Goal: Task Accomplishment & Management: Complete application form

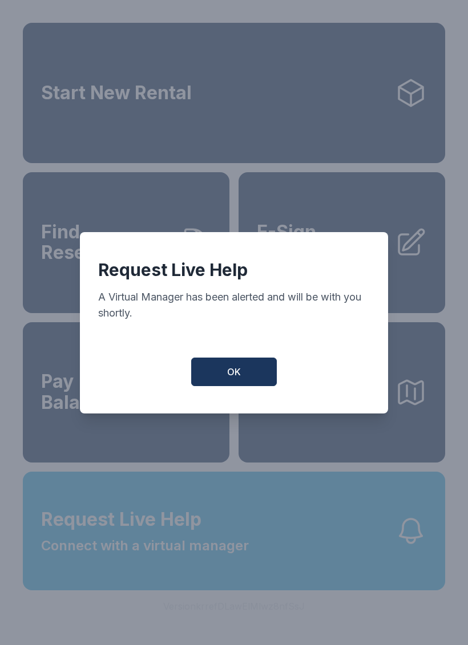
click at [241, 380] on button "OK" at bounding box center [234, 371] width 86 height 29
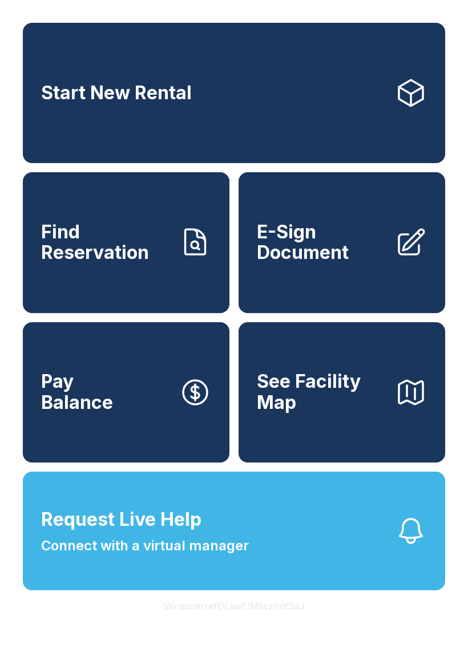
click at [315, 263] on span "E-Sign Document" at bounding box center [321, 243] width 129 height 42
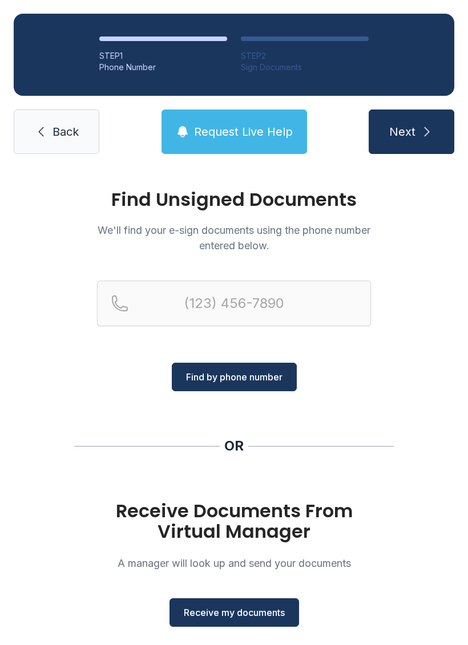
click at [250, 612] on span "Receive my documents" at bounding box center [234, 612] width 101 height 14
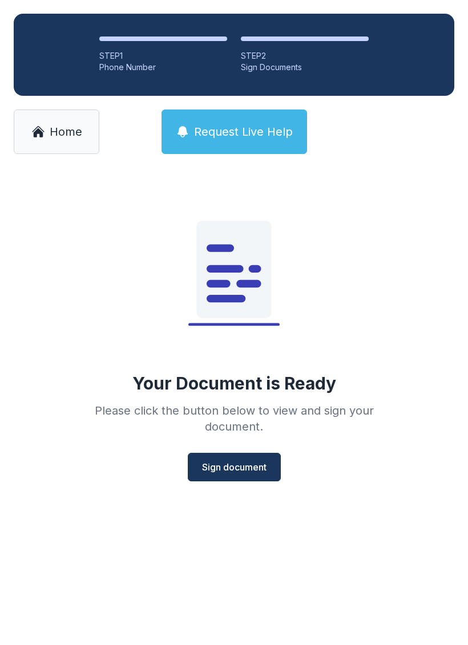
click at [238, 448] on div "Your Document is Ready Please click the button below to view and sign your docu…" at bounding box center [234, 329] width 328 height 304
click at [257, 478] on button "Sign document" at bounding box center [234, 467] width 93 height 29
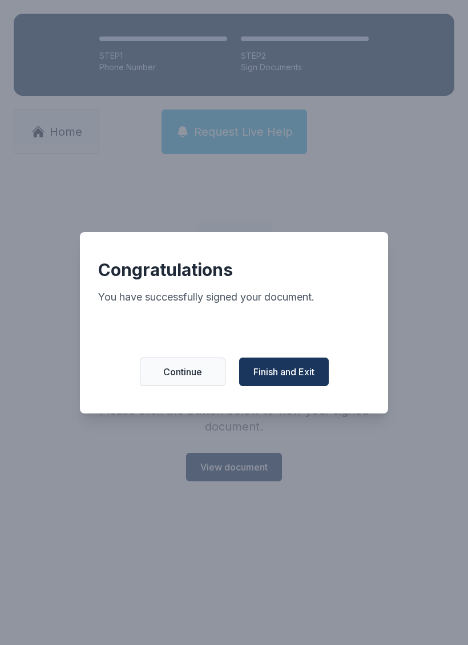
click at [298, 375] on span "Finish and Exit" at bounding box center [283, 372] width 61 height 14
